Goal: Find contact information: Find contact information

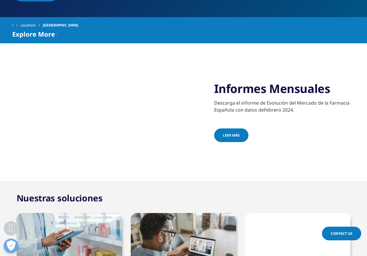
scroll to position [204, 0]
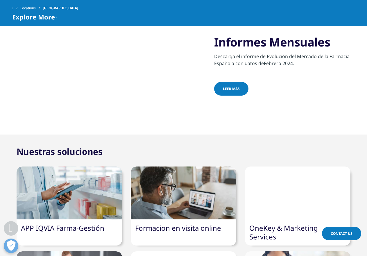
click at [240, 87] on link "Leer más" at bounding box center [231, 89] width 34 height 14
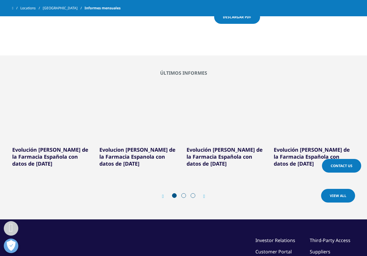
scroll to position [320, 0]
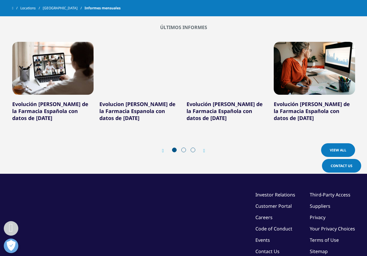
click at [196, 151] on div at bounding box center [184, 151] width 28 height 6
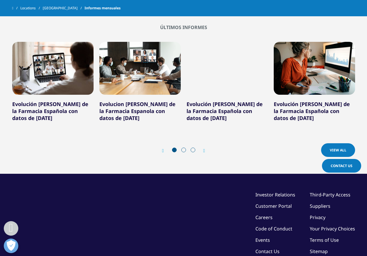
click at [196, 151] on div at bounding box center [184, 151] width 28 height 6
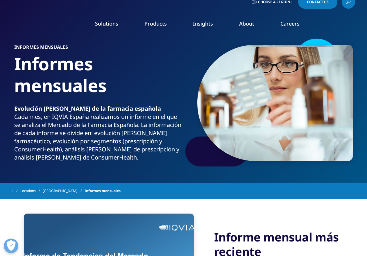
scroll to position [0, 0]
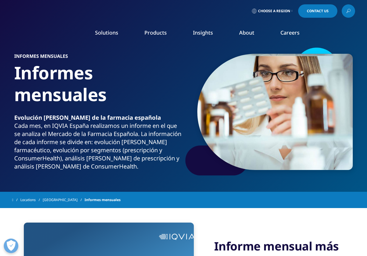
click at [318, 12] on span "Contact Us" at bounding box center [318, 10] width 22 height 3
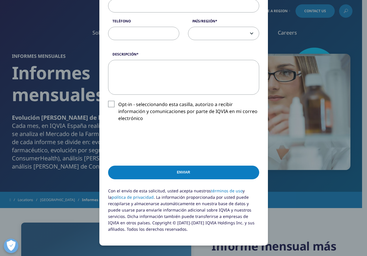
scroll to position [233, 0]
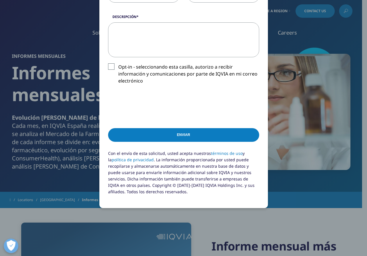
click at [331, 35] on div "Please fill in all required fields below. If you're interested in a career with…" at bounding box center [183, 19] width 343 height 505
click at [97, 12] on div "Please fill in all required fields below. If you're interested in a career with…" at bounding box center [183, 19] width 343 height 505
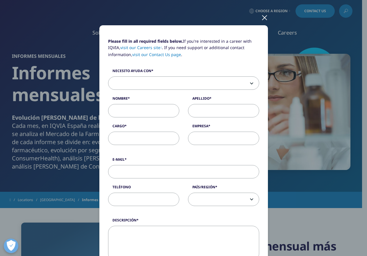
scroll to position [0, 0]
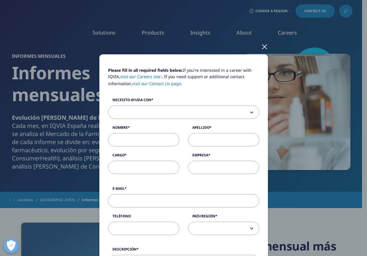
click at [264, 45] on div at bounding box center [264, 46] width 7 height 16
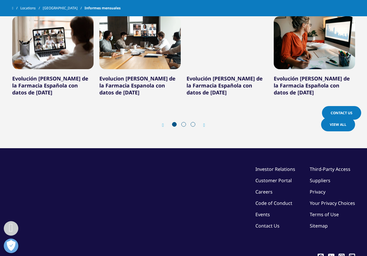
scroll to position [378, 0]
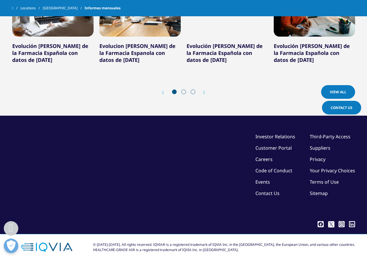
click at [261, 151] on link "Customer Portal" at bounding box center [274, 148] width 36 height 6
click at [272, 192] on link "Contact Us" at bounding box center [268, 193] width 24 height 6
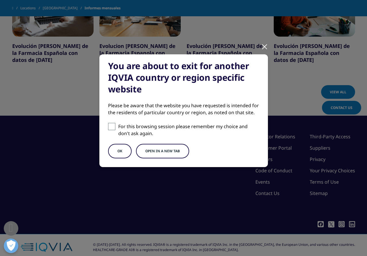
click at [112, 130] on span at bounding box center [111, 126] width 7 height 7
click at [112, 130] on input "For this browsing session please remember my choice and don't ask again." at bounding box center [111, 126] width 7 height 7
checkbox input "true"
click at [123, 143] on div "You are about to exit for another IQVIA country or region specific website Plea…" at bounding box center [183, 110] width 169 height 113
click at [120, 149] on button "OK" at bounding box center [120, 151] width 24 height 15
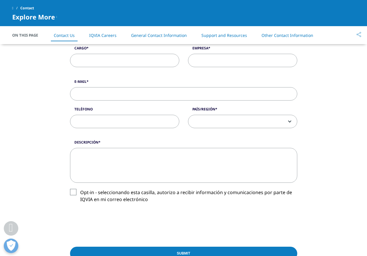
scroll to position [29, 0]
